Goal: Information Seeking & Learning: Learn about a topic

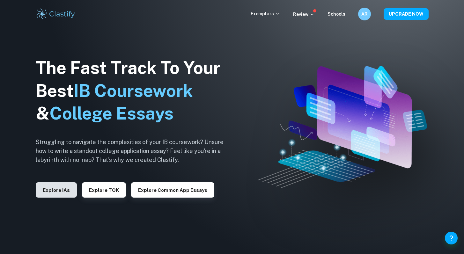
click at [47, 185] on button "Explore IAs" at bounding box center [56, 189] width 41 height 15
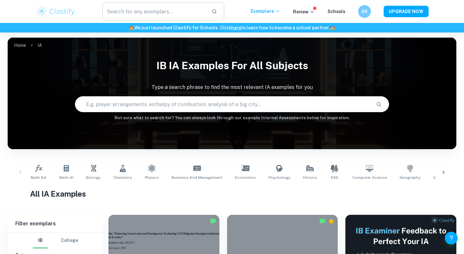
click at [154, 5] on input "text" at bounding box center [154, 12] width 104 height 18
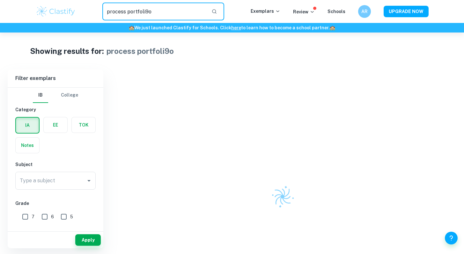
click at [161, 7] on input "process portfoli9o" at bounding box center [154, 12] width 104 height 18
click at [162, 11] on input "process portfoli9o" at bounding box center [154, 12] width 104 height 18
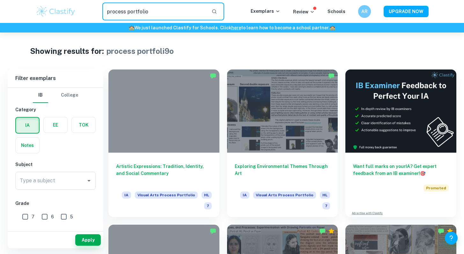
type input "process portfolio"
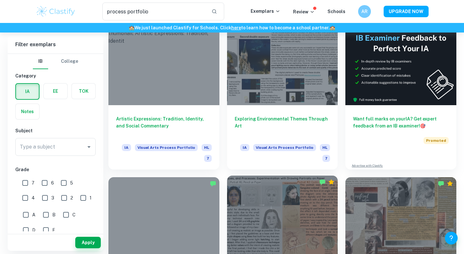
scroll to position [11, 0]
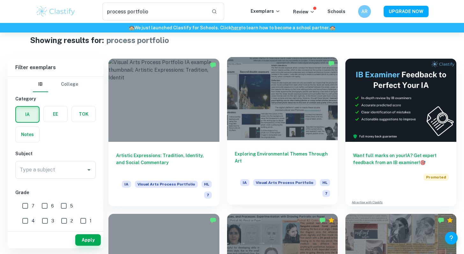
click at [278, 121] on div at bounding box center [282, 98] width 111 height 83
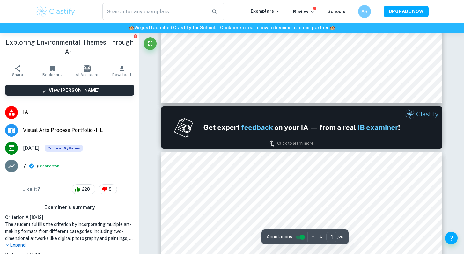
type input "2"
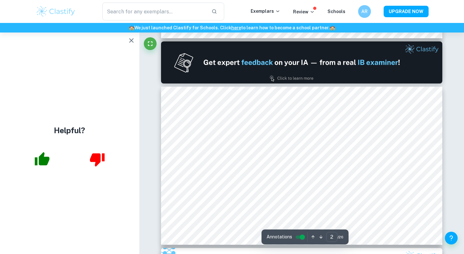
scroll to position [159, 0]
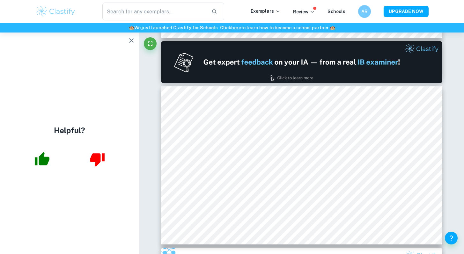
type input "process portfolio"
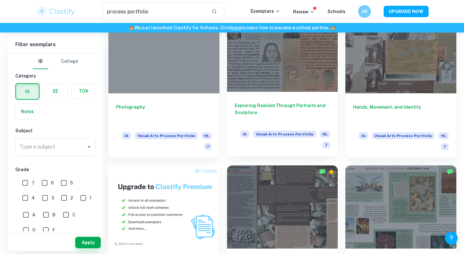
scroll to position [297, 0]
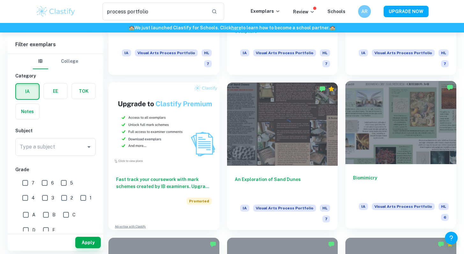
click at [446, 138] on div at bounding box center [400, 122] width 111 height 83
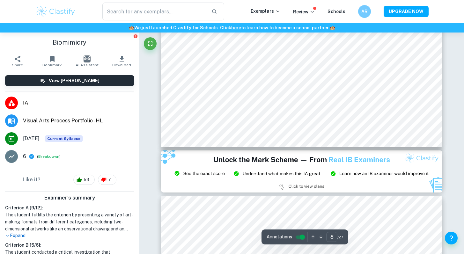
scroll to position [1708, 0]
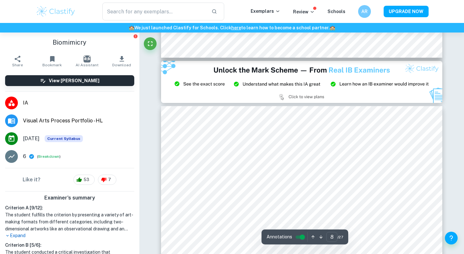
type input "9"
